Goal: Transaction & Acquisition: Obtain resource

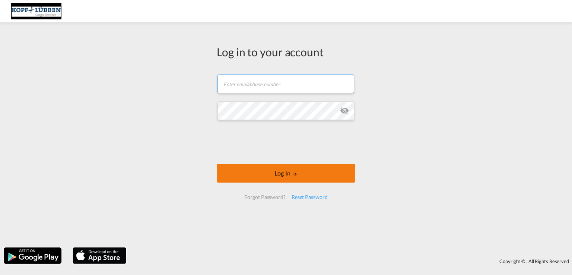
type input "[EMAIL_ADDRESS][PERSON_NAME][DOMAIN_NAME]"
click at [287, 170] on button "Log In" at bounding box center [286, 173] width 139 height 19
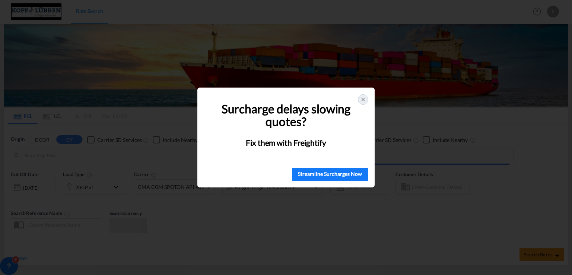
type input "[GEOGRAPHIC_DATA], NLRTM"
type input "[GEOGRAPHIC_DATA], [GEOGRAPHIC_DATA]"
click at [364, 98] on icon at bounding box center [363, 99] width 3 height 3
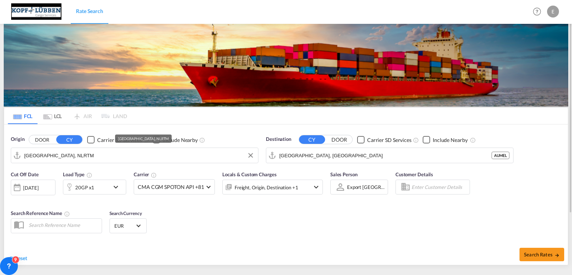
click at [101, 156] on input "[GEOGRAPHIC_DATA], NLRTM" at bounding box center [139, 155] width 230 height 11
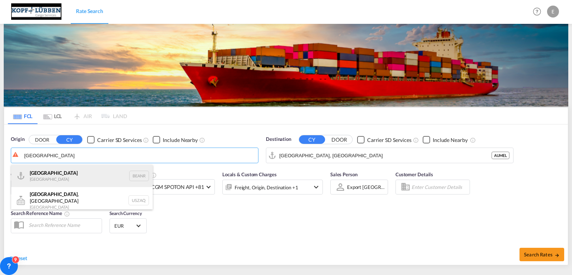
click at [52, 177] on div "Antwerp [GEOGRAPHIC_DATA] BEANR" at bounding box center [82, 176] width 142 height 22
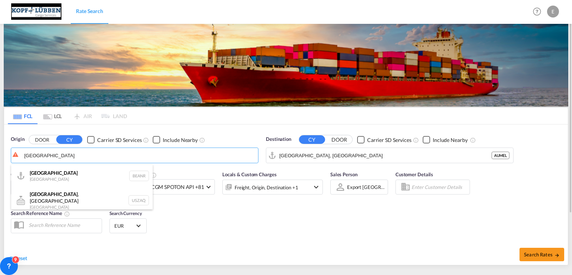
type input "[GEOGRAPHIC_DATA], BEANR"
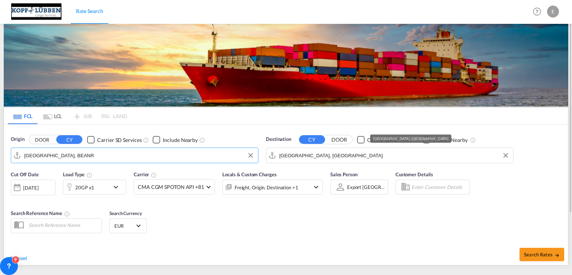
drag, startPoint x: 323, startPoint y: 153, endPoint x: 244, endPoint y: 150, distance: 79.4
click at [250, 152] on div "Origin DOOR CY Carrier SD Services Include Nearby [GEOGRAPHIC_DATA], BEANR Dest…" at bounding box center [286, 145] width 564 height 42
drag, startPoint x: 282, startPoint y: 150, endPoint x: 250, endPoint y: 145, distance: 32.2
click at [253, 148] on div "Origin DOOR CY Carrier SD Services Include Nearby [GEOGRAPHIC_DATA], BEANR BEAN…" at bounding box center [286, 145] width 564 height 42
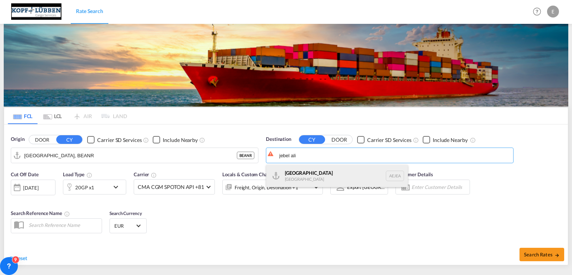
click at [295, 175] on div "[GEOGRAPHIC_DATA] [GEOGRAPHIC_DATA]" at bounding box center [337, 176] width 142 height 22
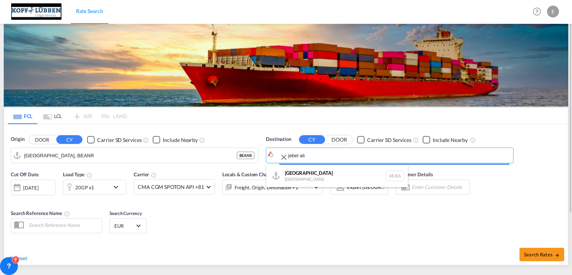
type input "[GEOGRAPHIC_DATA], [GEOGRAPHIC_DATA]"
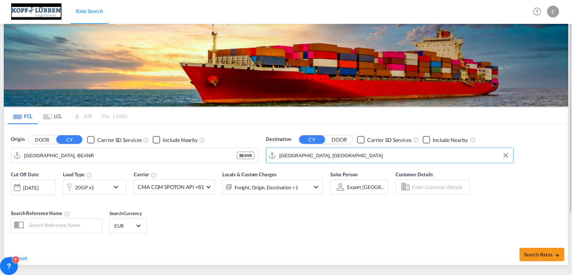
click at [118, 185] on md-icon "icon-chevron-down" at bounding box center [117, 187] width 13 height 9
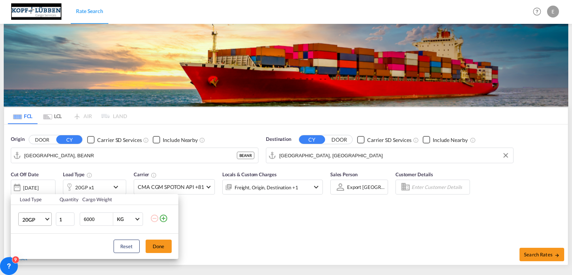
click at [45, 221] on md-select-value "20GP" at bounding box center [37, 219] width 30 height 13
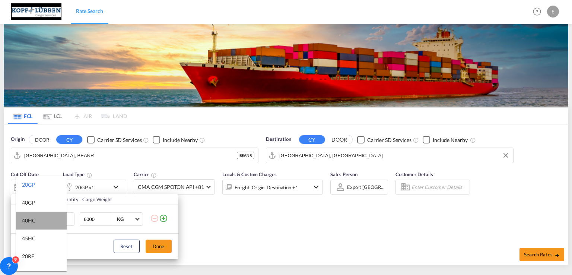
click at [42, 224] on md-option "40HC" at bounding box center [41, 221] width 51 height 18
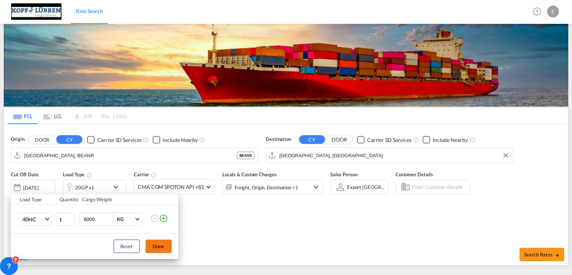
click at [162, 248] on button "Done" at bounding box center [159, 246] width 26 height 13
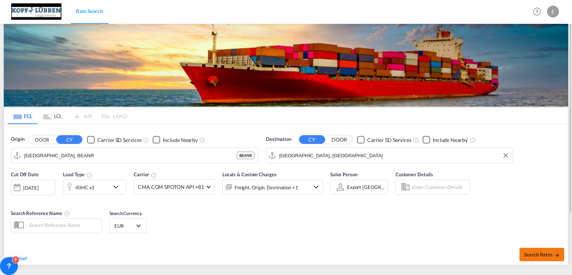
click at [536, 254] on span "Search Rates" at bounding box center [542, 254] width 36 height 6
type input "BEANR to AEJEA / [DATE]"
